Goal: Task Accomplishment & Management: Manage account settings

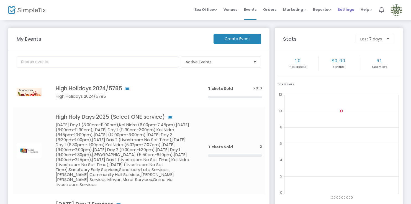
click at [349, 8] on span "Settings" at bounding box center [346, 9] width 16 height 14
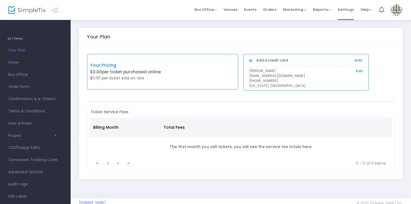
scroll to position [35, 0]
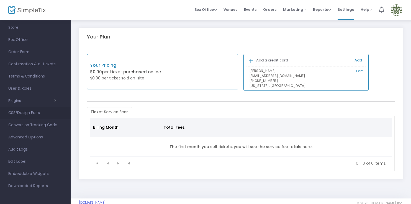
click at [37, 112] on span "CSS/Design Edits" at bounding box center [35, 112] width 54 height 7
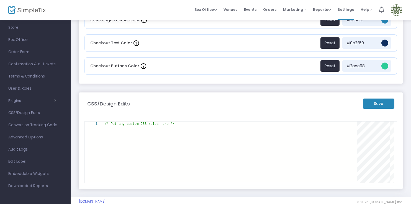
scroll to position [0, 70]
click at [190, 126] on div "/* Put any custom CSS rules here */" at bounding box center [233, 124] width 256 height 5
paste textarea "a.b_promo.promocode_link { display: none !important; }"
type textarea "/* Put any custom CSS rules here */ a.b_promo.promocode_link { display: none !i…"
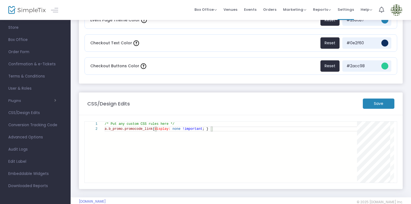
click at [375, 103] on m-button "Save" at bounding box center [379, 104] width 32 height 10
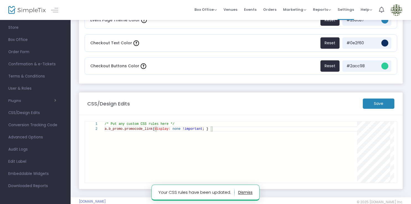
scroll to position [0, 0]
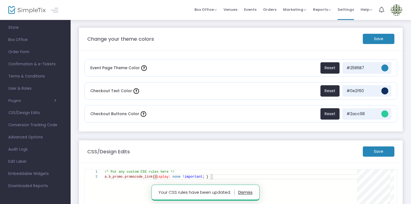
click at [385, 36] on m-button "Save" at bounding box center [379, 39] width 32 height 10
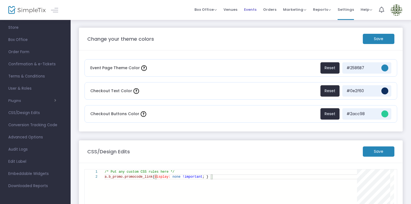
click at [254, 7] on span "Events" at bounding box center [250, 9] width 12 height 14
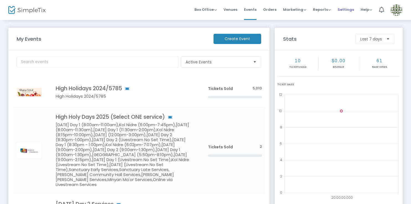
click at [343, 10] on span "Settings" at bounding box center [346, 9] width 16 height 14
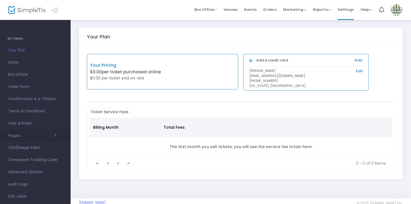
scroll to position [35, 0]
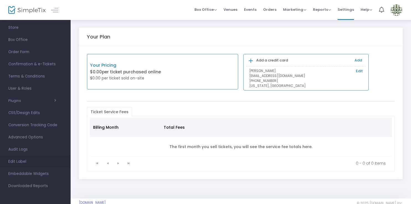
click at [26, 161] on span "Edit Label" at bounding box center [35, 161] width 54 height 7
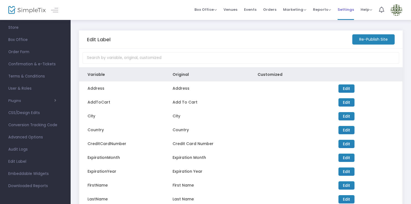
click at [346, 10] on span "Settings" at bounding box center [346, 9] width 16 height 14
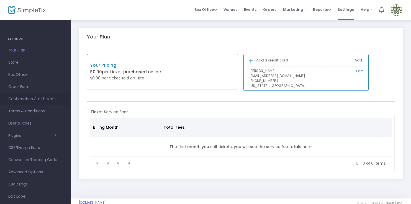
click at [44, 99] on span "Confirmation & e-Tickets" at bounding box center [35, 99] width 54 height 7
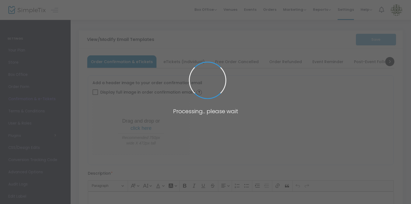
type input "[EMAIL_ADDRESS][DOMAIN_NAME]"
type input "Print and bring this ticket with you"
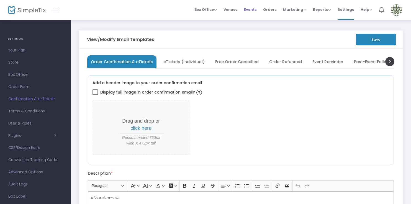
click at [253, 8] on span "Events" at bounding box center [250, 9] width 12 height 14
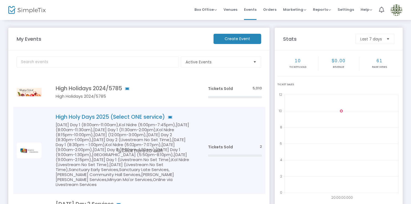
click at [126, 146] on h5 "[DATE] Day 1 (8:00am-11:00am),Kol Nidre (6:00pm-7:45pm),[DATE] (8:00am-11:30am)…" at bounding box center [124, 154] width 136 height 65
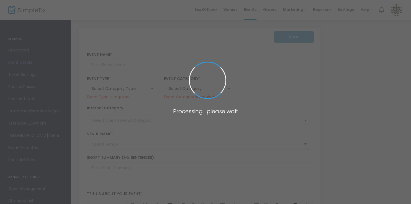
type input "High Holy Days 2025 (Select ONE service)"
type textarea "[DEMOGRAPHIC_DATA] [PERSON_NAME]!High Holiday tickets are included for all [DEM…"
checkbox input "true"
type input "Register"
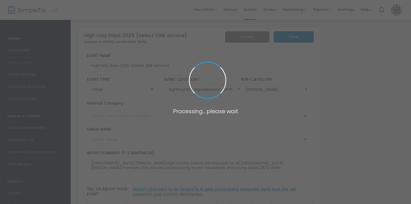
type input "[PERSON_NAME] of [PERSON_NAME]"
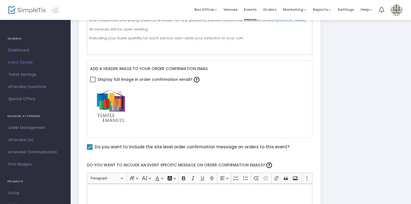
scroll to position [230, 0]
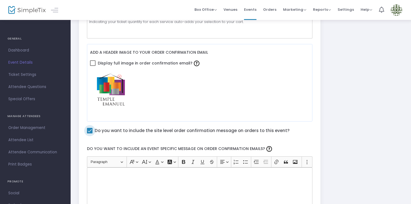
drag, startPoint x: 230, startPoint y: 130, endPoint x: 166, endPoint y: 129, distance: 64.5
click at [166, 129] on span "Do you want to include the site level order confirmation message on orders to t…" at bounding box center [192, 130] width 195 height 7
click at [90, 133] on input "Do you want to include the site level order confirmation message on orders to t…" at bounding box center [89, 133] width 0 height 0
click at [91, 130] on span at bounding box center [90, 131] width 6 height 6
click at [90, 133] on input "Do you want to include the site level order confirmation message on orders to t…" at bounding box center [89, 133] width 0 height 0
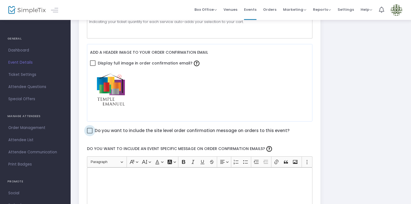
checkbox input "true"
click at [251, 10] on span "Events" at bounding box center [250, 9] width 12 height 14
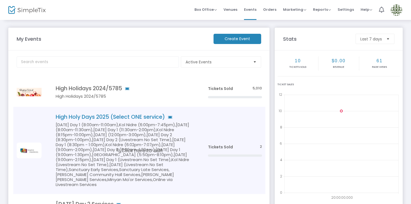
click at [104, 150] on h5 "[DATE] Day 1 (8:00am-11:00am),Kol Nidre (6:00pm-7:45pm),[DATE] (8:00am-11:30am)…" at bounding box center [124, 154] width 136 height 65
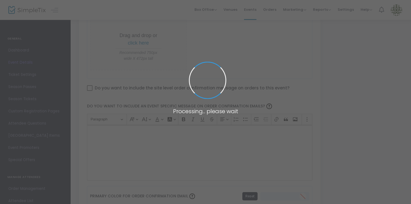
type input "High Holy Days 2025 (Select ONE service)"
type textarea "[DEMOGRAPHIC_DATA] [PERSON_NAME]!High Holiday tickets are included for all [DEM…"
checkbox input "true"
type input "Register"
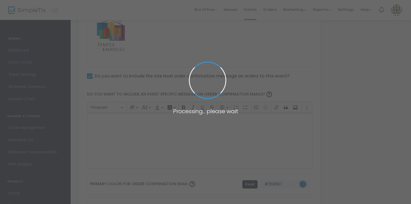
scroll to position [286, 0]
type input "[PERSON_NAME] of [PERSON_NAME]"
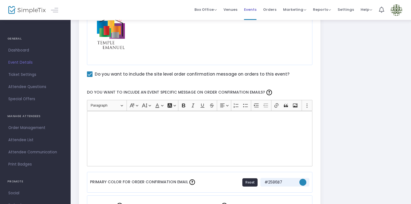
click at [252, 8] on span "Events" at bounding box center [250, 9] width 12 height 14
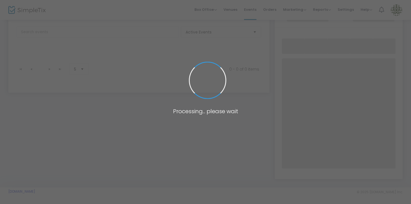
scroll to position [212, 0]
